Goal: Task Accomplishment & Management: Manage account settings

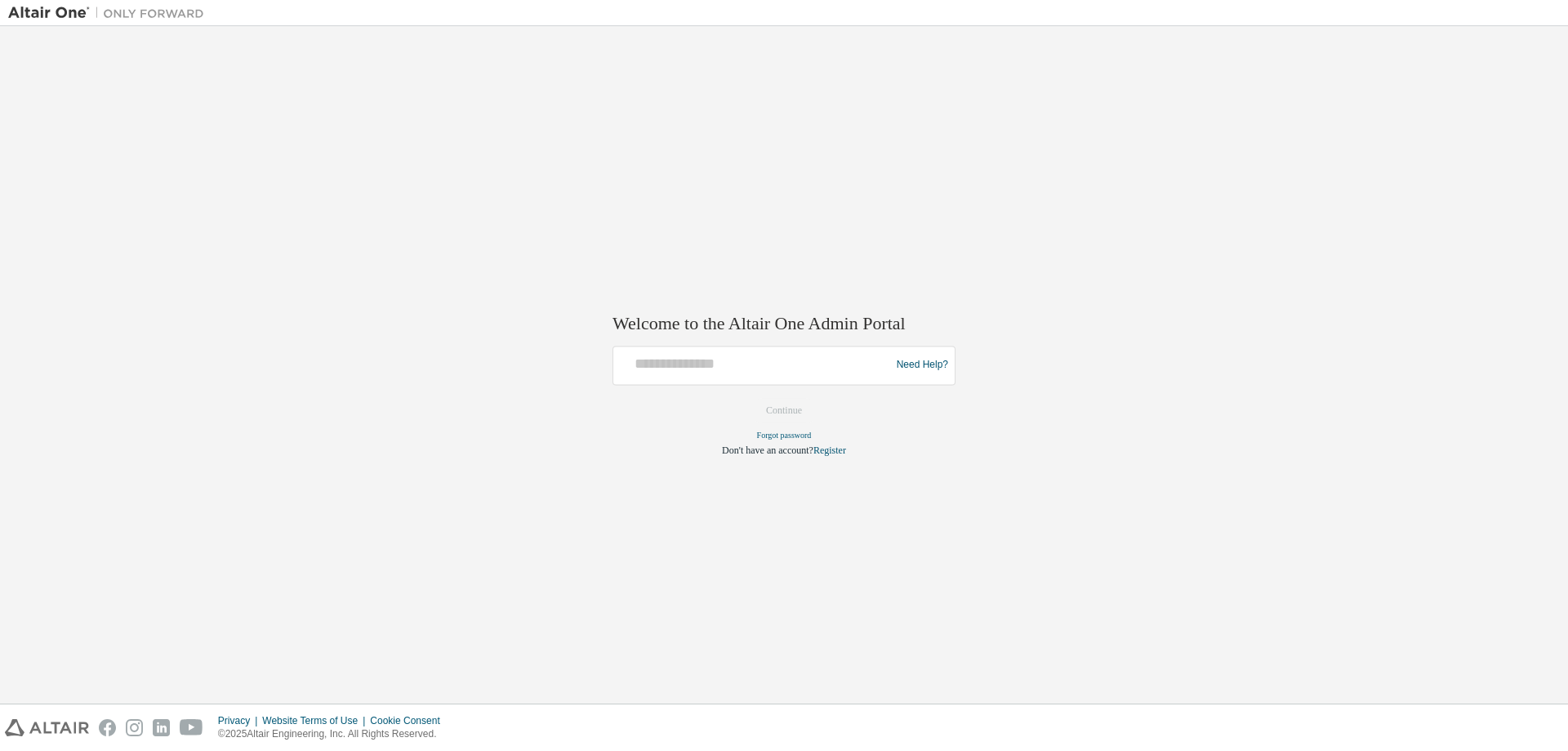
click at [765, 376] on div at bounding box center [754, 365] width 269 height 31
click at [765, 372] on input "text" at bounding box center [754, 361] width 269 height 24
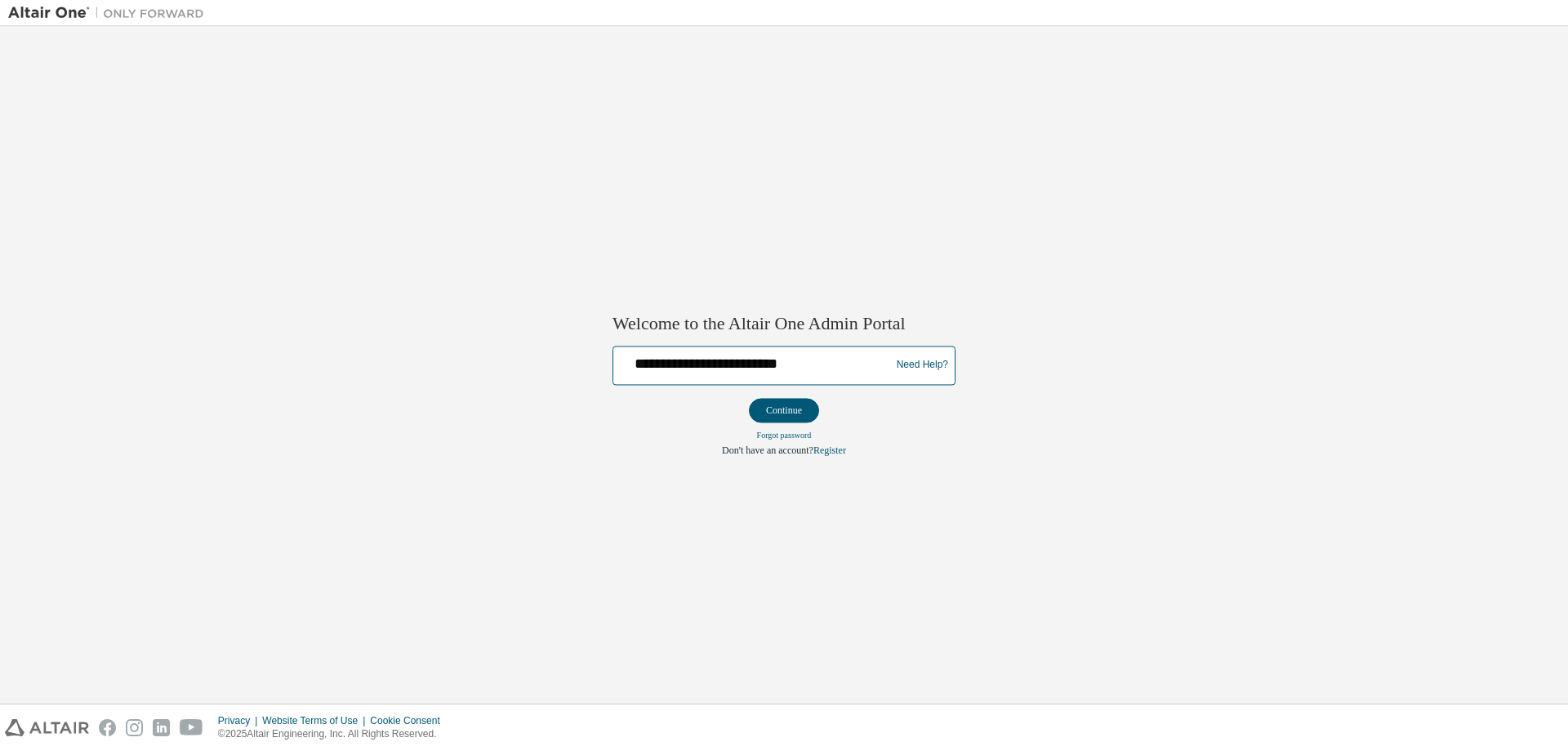
type input "**********"
click at [749, 398] on button "Continue" at bounding box center [784, 410] width 71 height 24
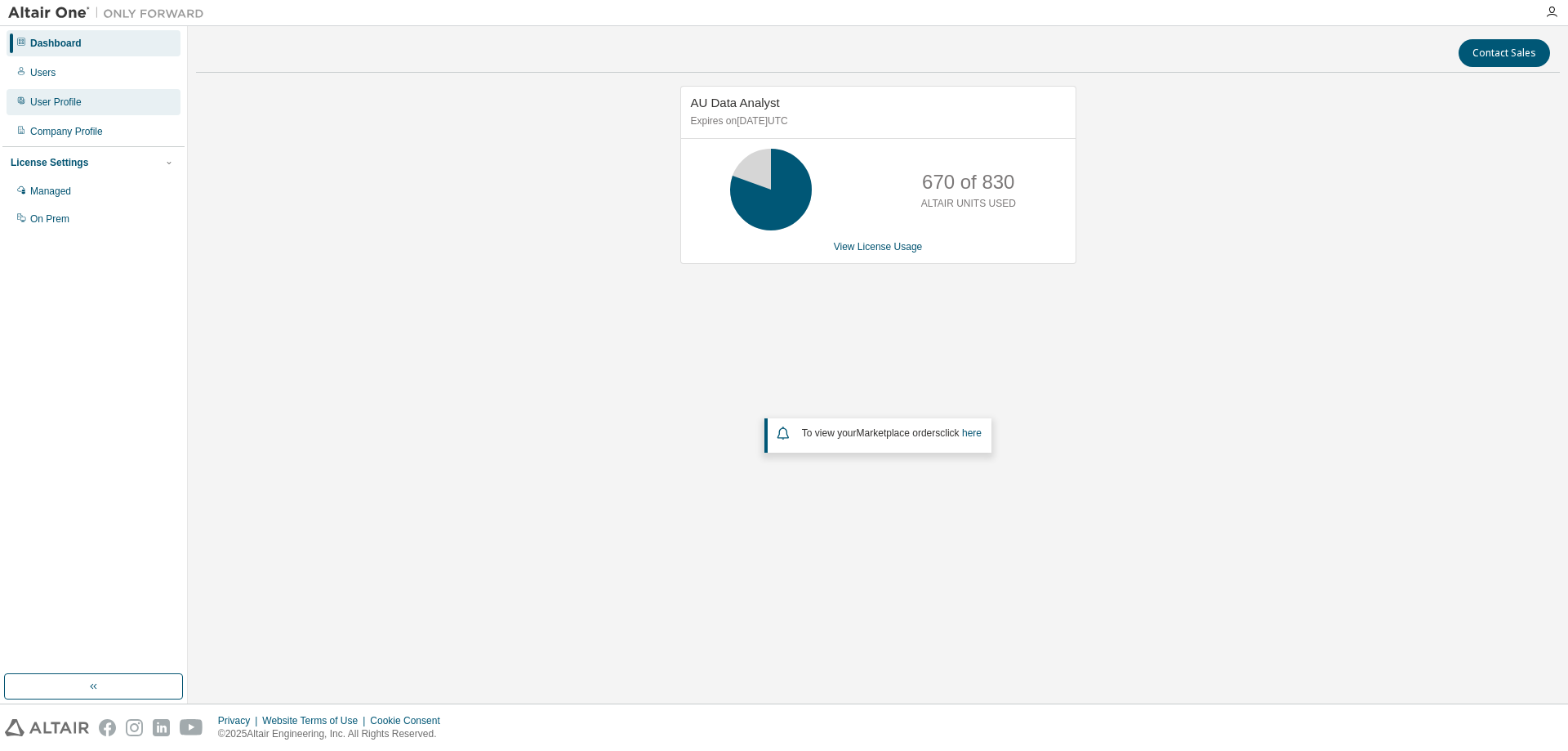
click at [51, 101] on div "User Profile" at bounding box center [55, 102] width 51 height 14
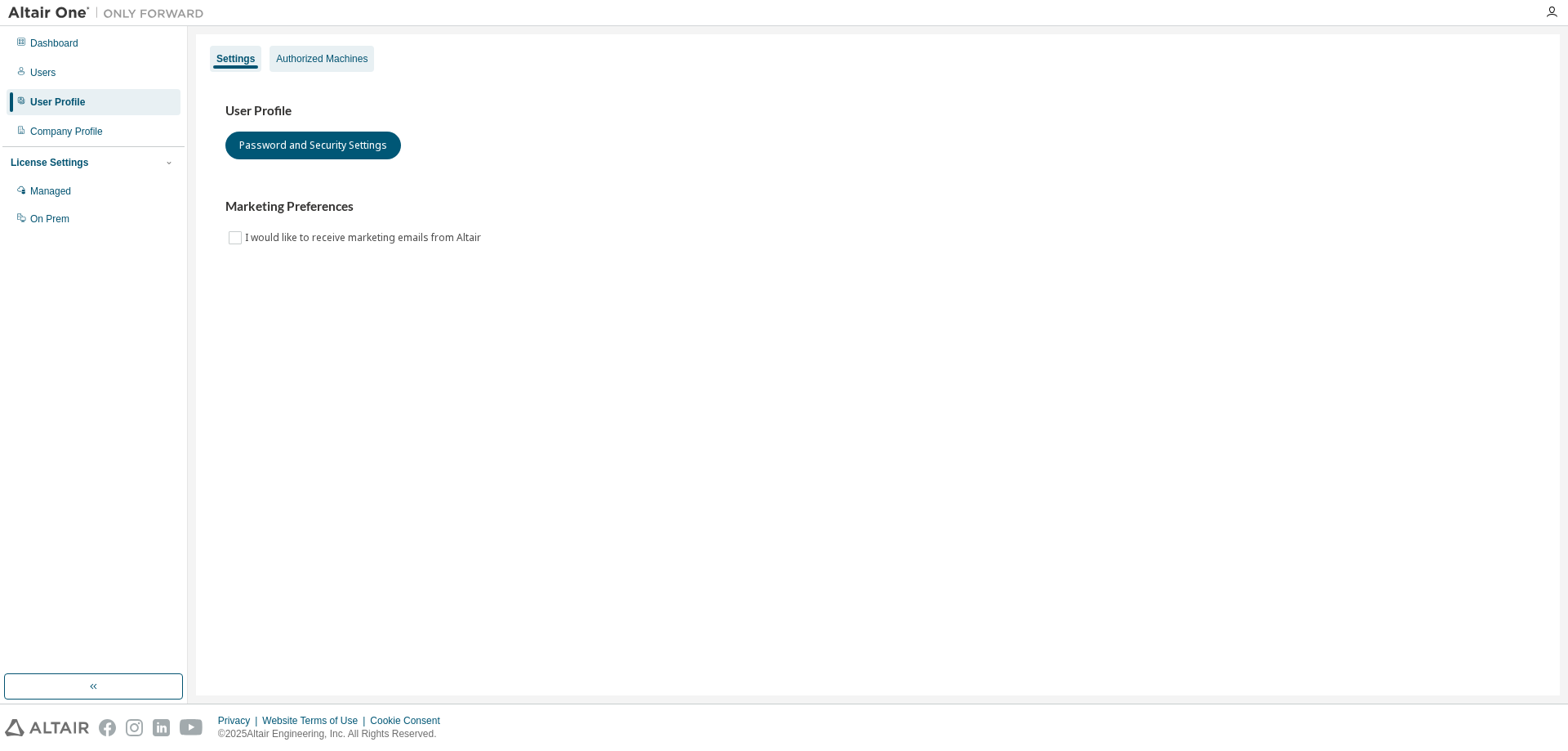
click at [335, 55] on div "Authorized Machines" at bounding box center [322, 59] width 92 height 14
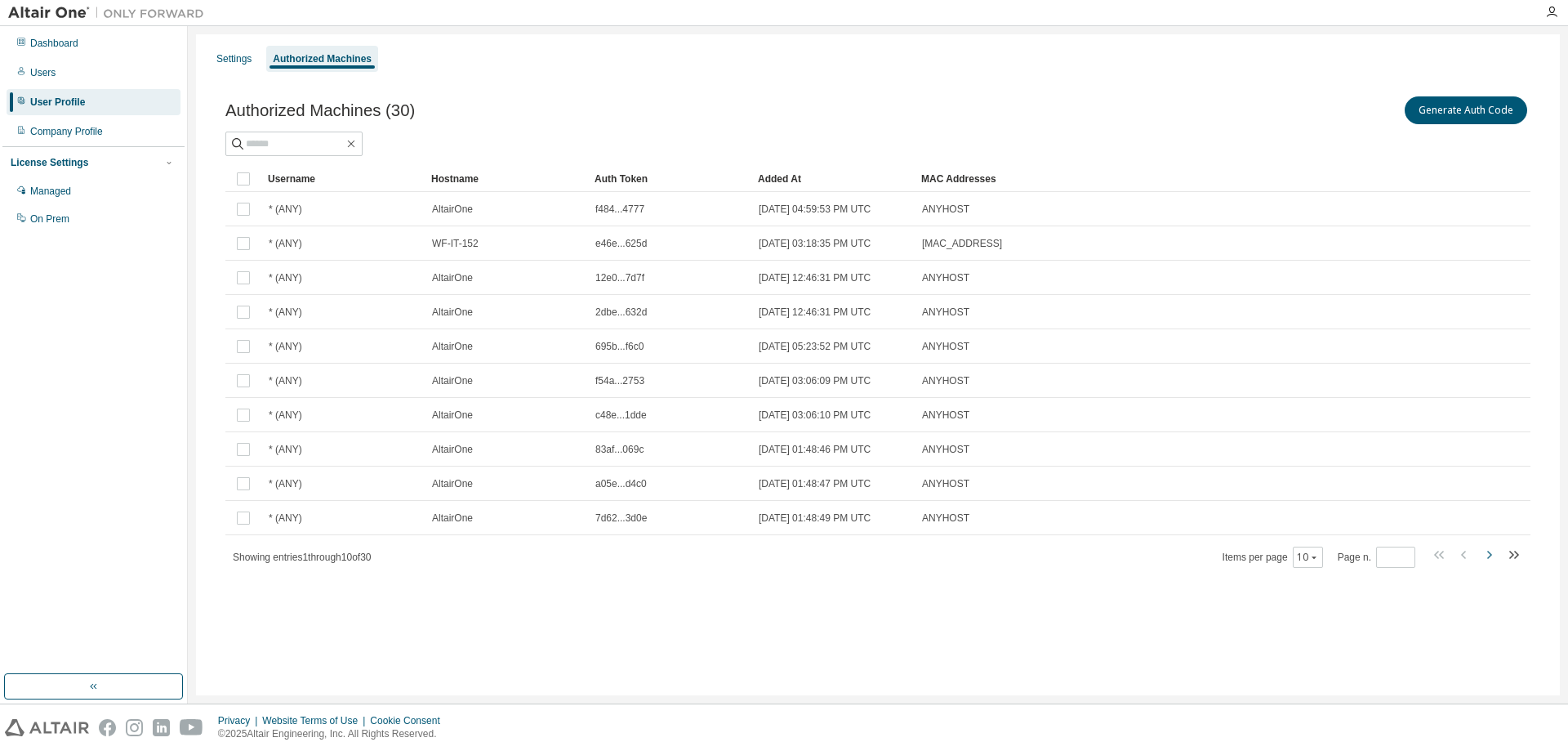
click at [1488, 557] on icon "button" at bounding box center [1489, 555] width 19 height 19
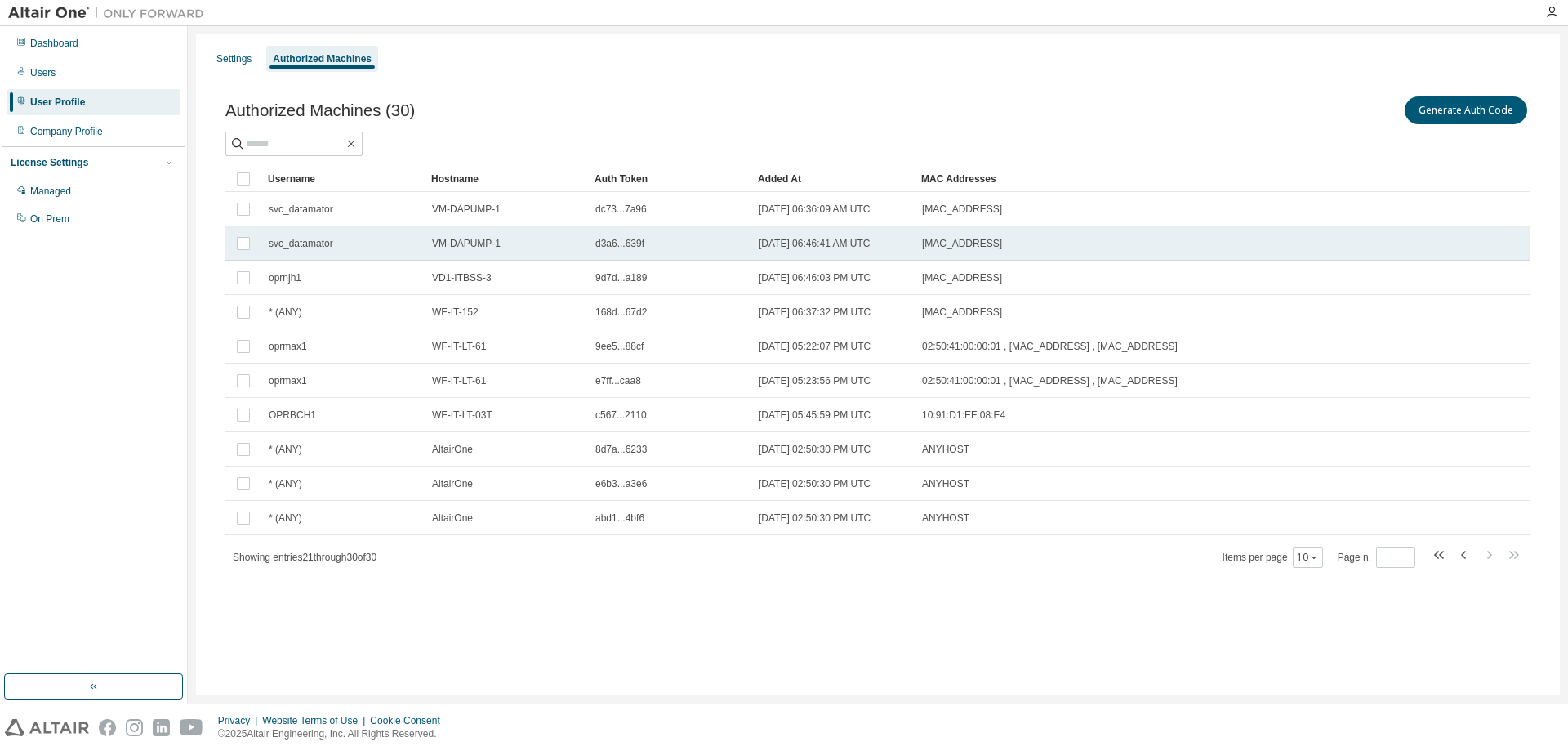
click at [298, 244] on span "svc_datamator" at bounding box center [300, 244] width 65 height 14
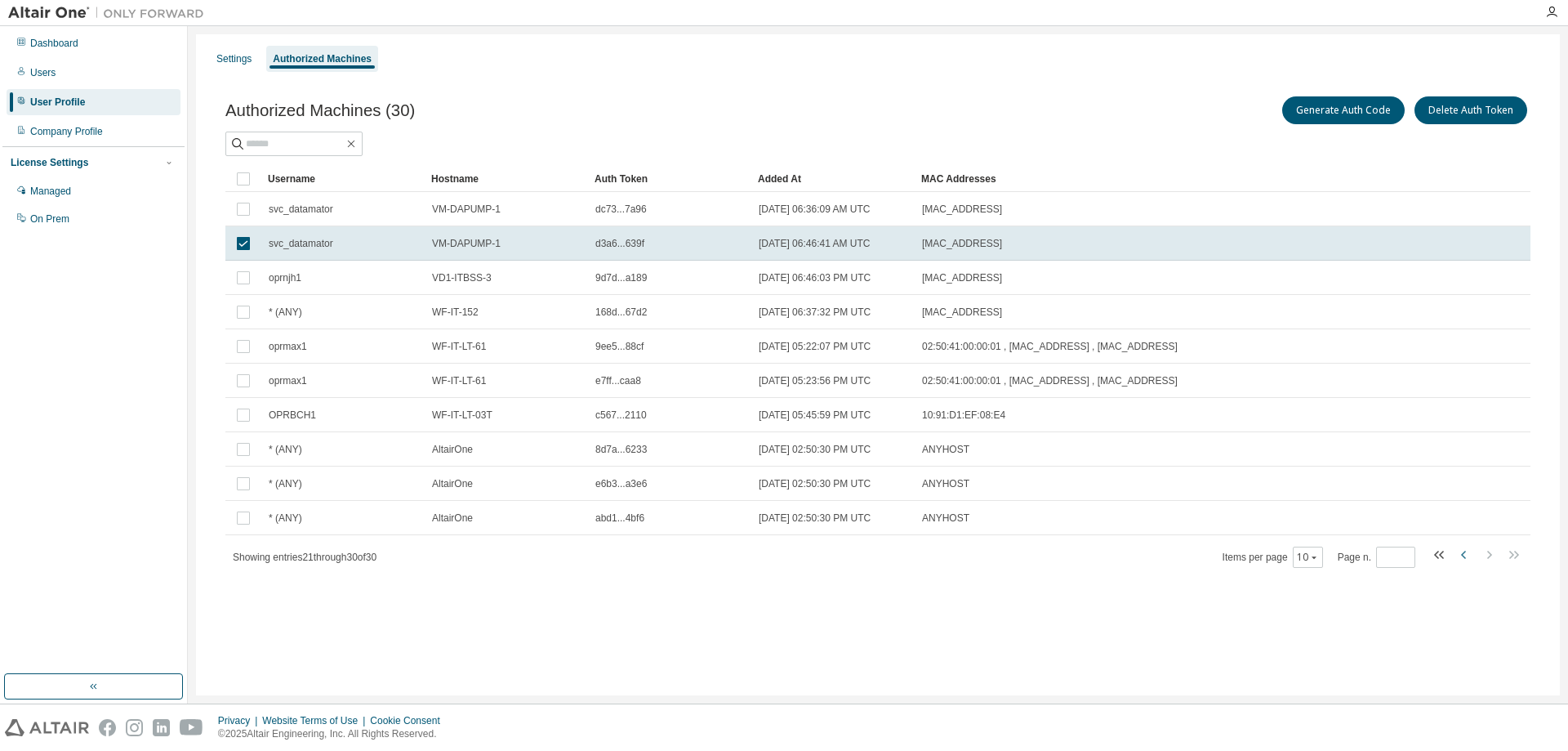
click at [1463, 554] on icon "button" at bounding box center [1463, 555] width 5 height 8
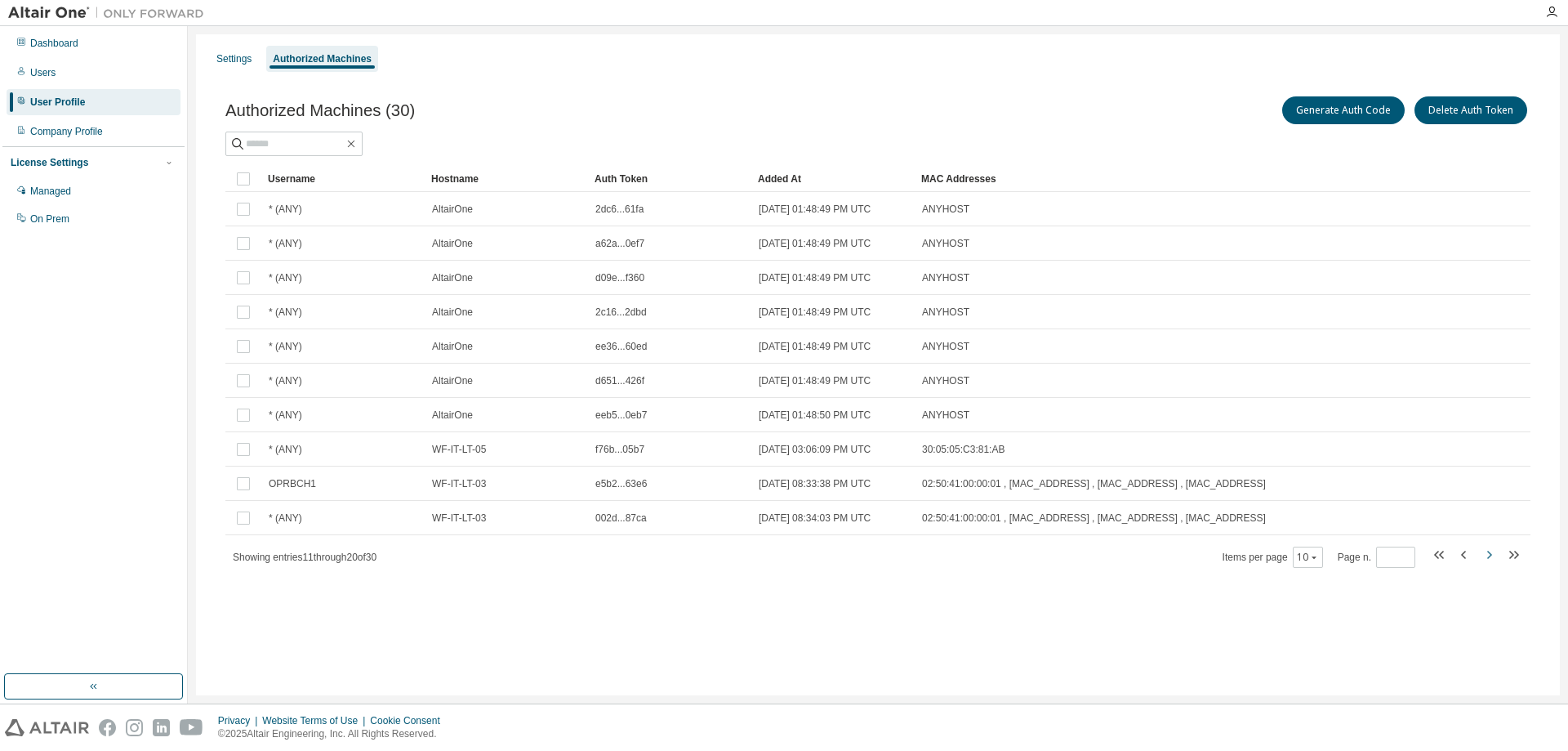
click at [1490, 552] on icon "button" at bounding box center [1489, 555] width 19 height 19
type input "*"
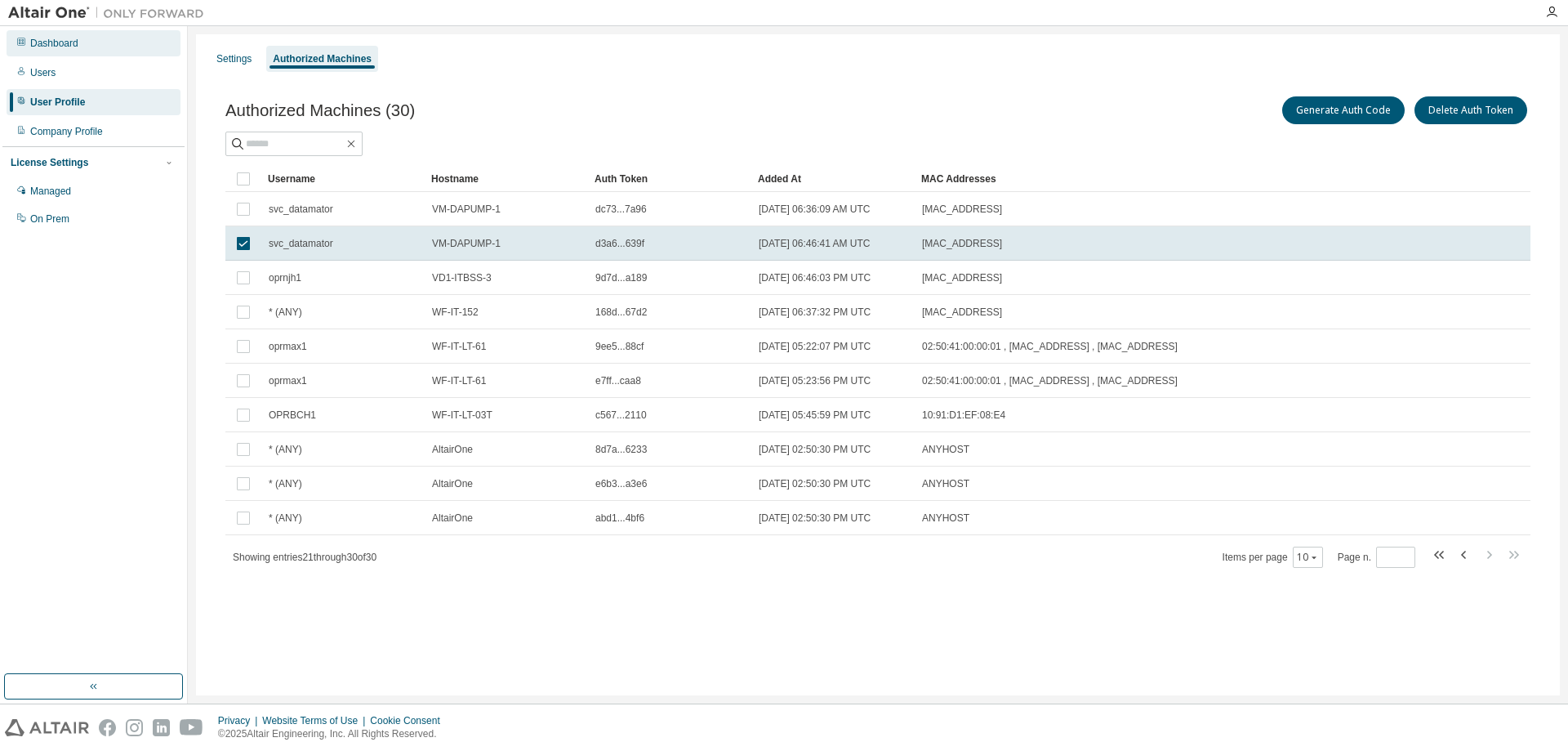
click at [43, 49] on div "Dashboard" at bounding box center [54, 43] width 48 height 14
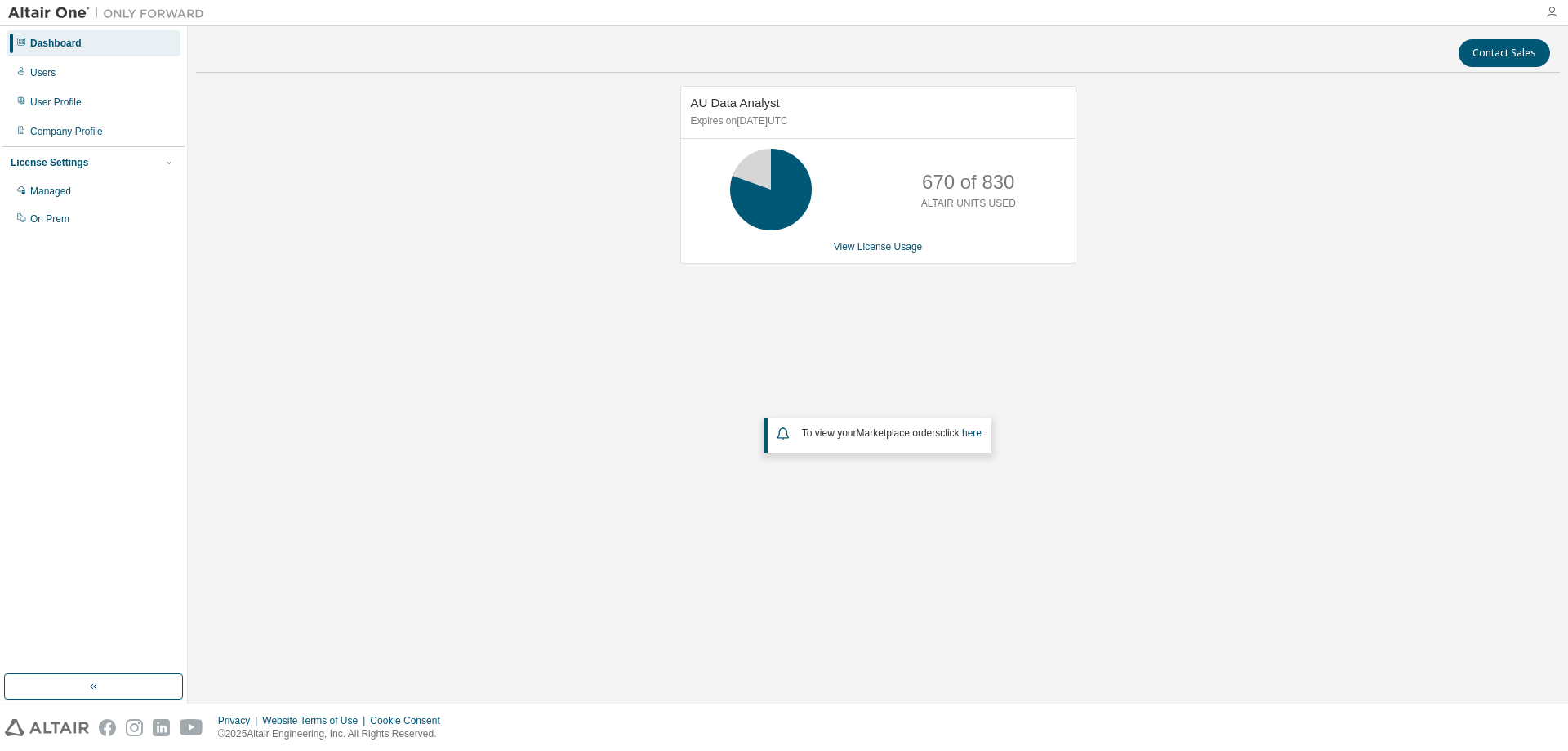
click at [1549, 10] on icon "button" at bounding box center [1552, 13] width 14 height 14
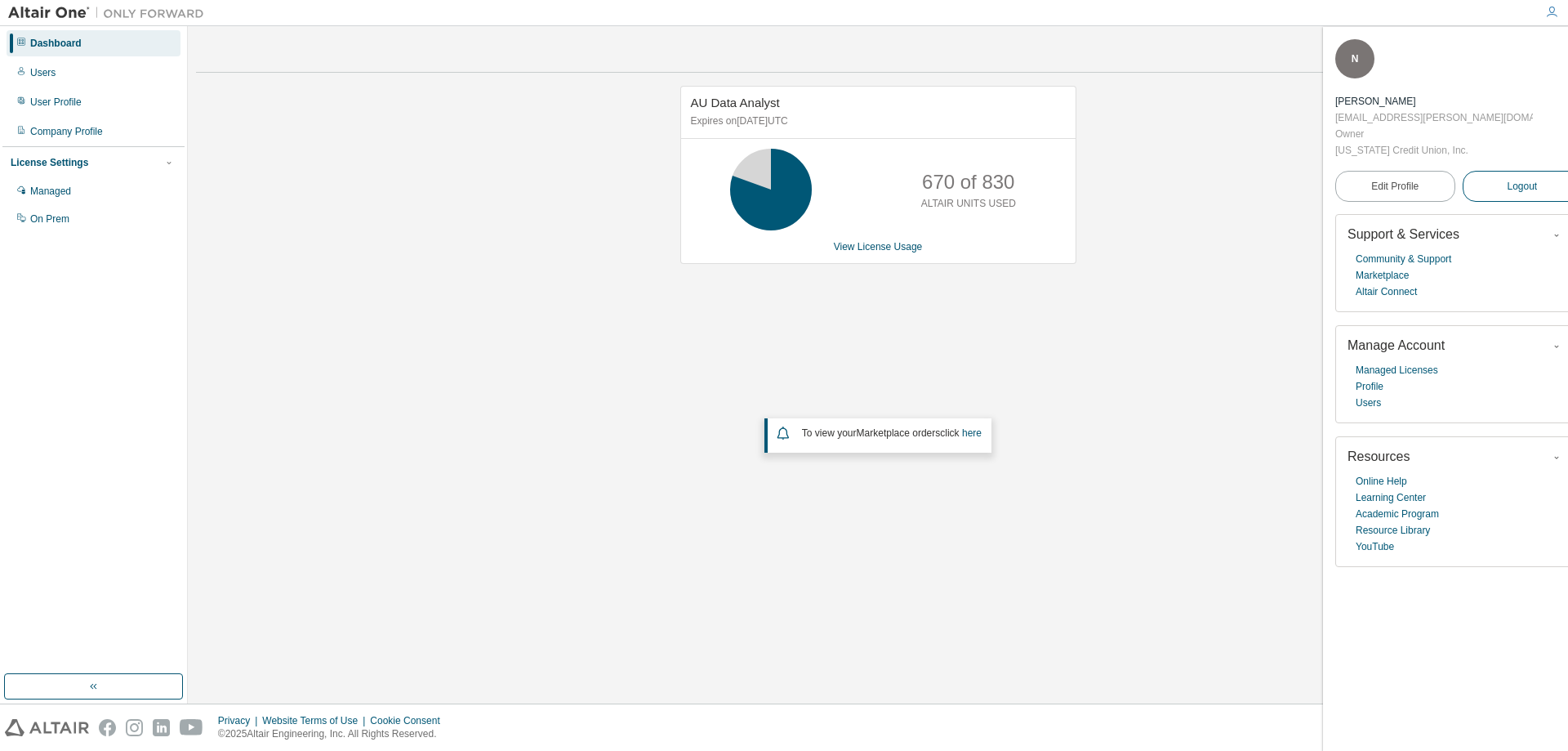
click at [1506, 178] on span "Logout" at bounding box center [1521, 186] width 30 height 16
